Goal: Transaction & Acquisition: Subscribe to service/newsletter

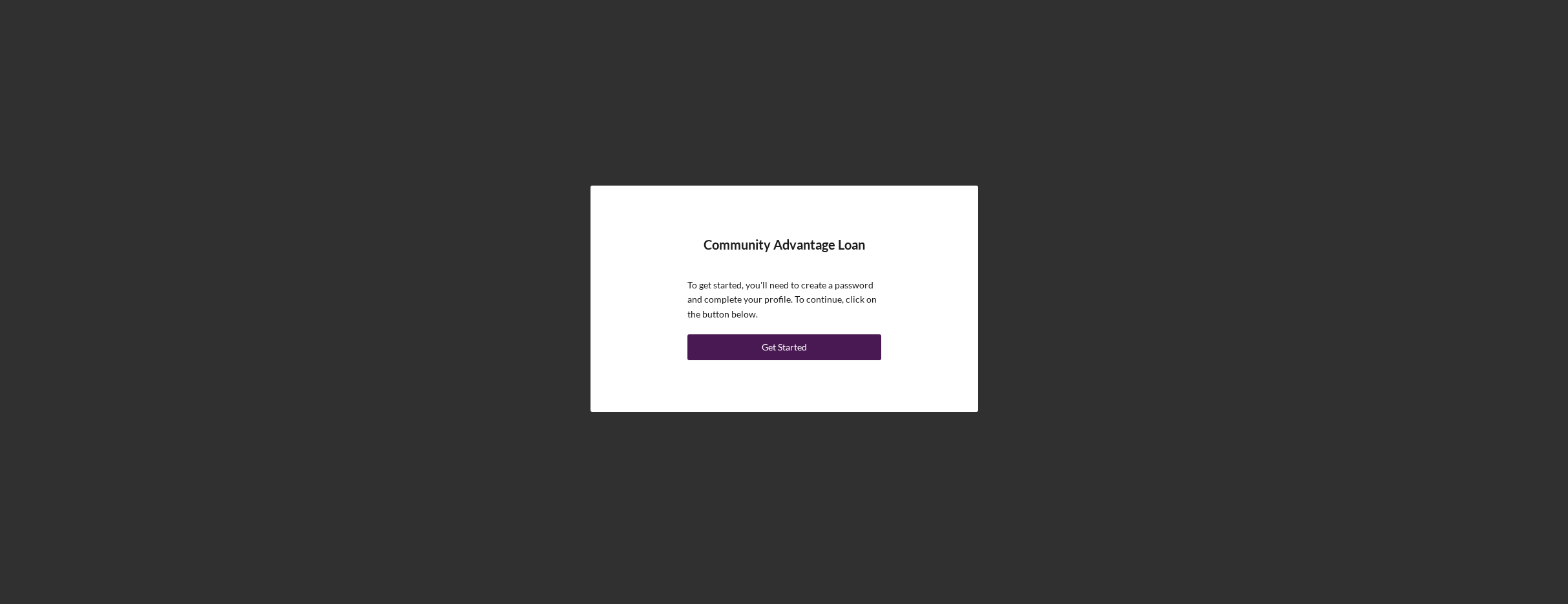
click at [817, 345] on button "Get Started" at bounding box center [784, 347] width 194 height 26
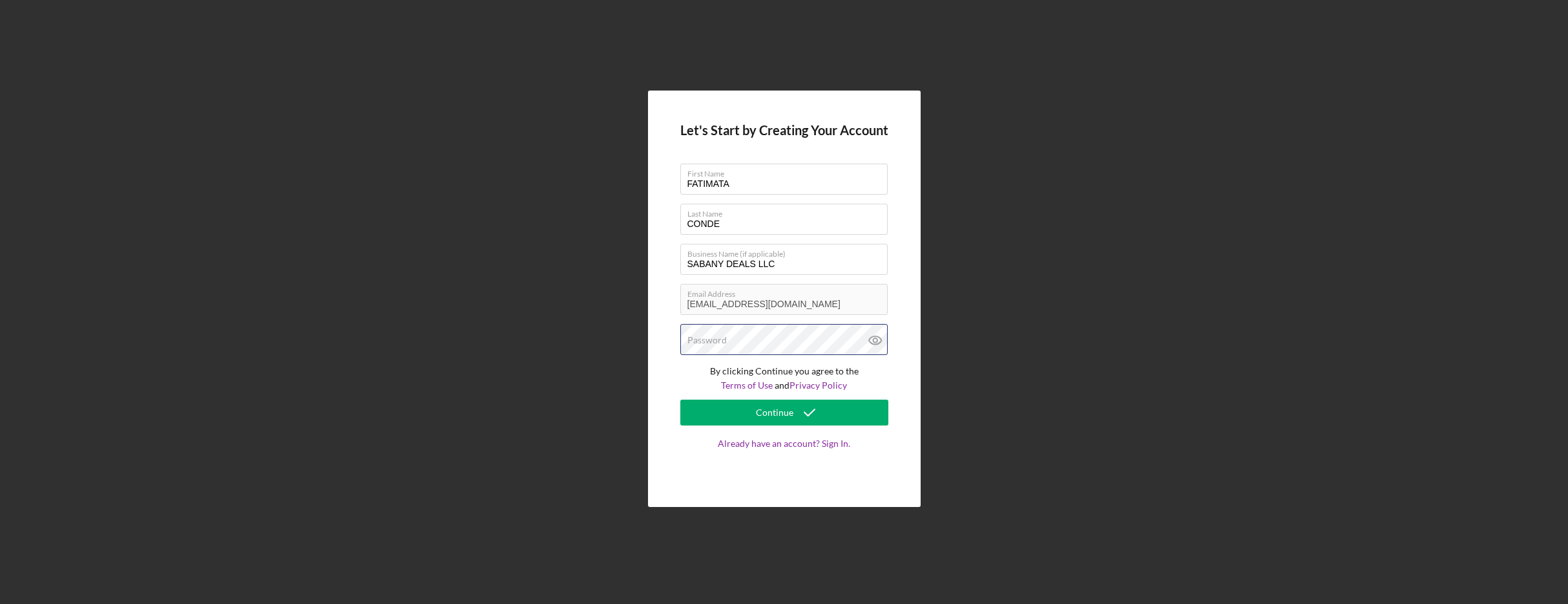
click at [750, 342] on div "Password" at bounding box center [784, 340] width 208 height 33
click at [767, 410] on div "Continue" at bounding box center [775, 412] width 38 height 26
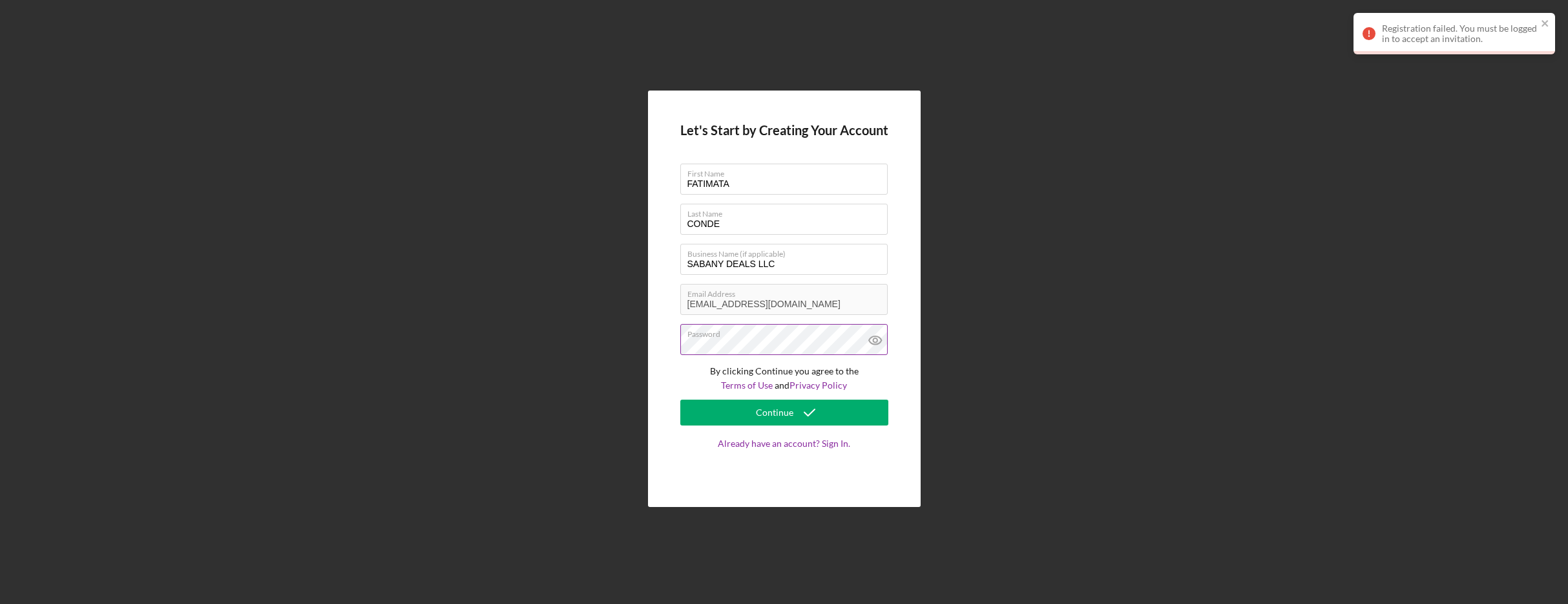
click at [877, 340] on icon at bounding box center [875, 340] width 4 height 4
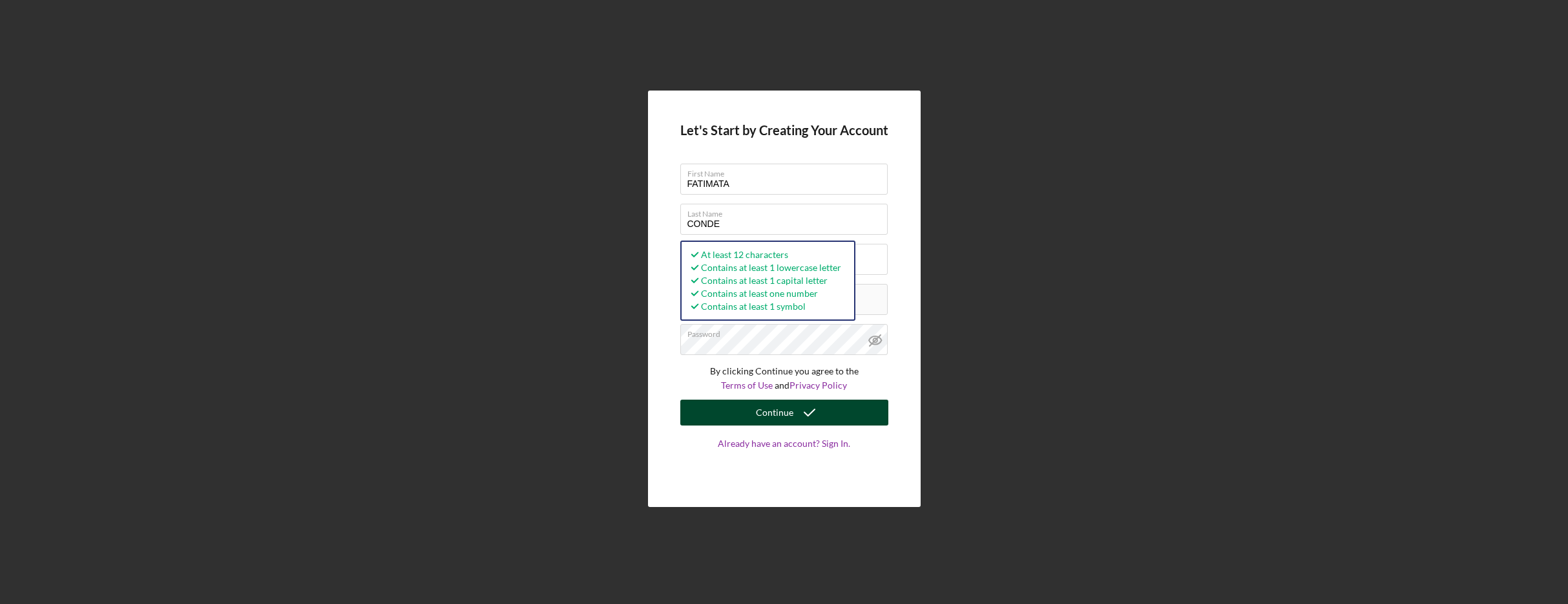
click at [781, 410] on div "Continue" at bounding box center [775, 412] width 38 height 26
